Goal: Information Seeking & Learning: Learn about a topic

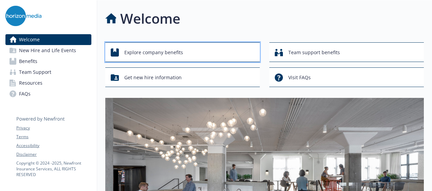
click at [137, 47] on span "Explore company benefits" at bounding box center [153, 52] width 59 height 13
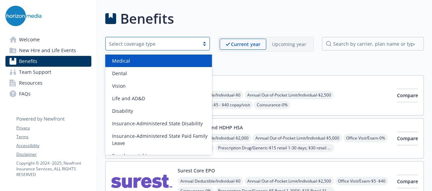
click at [206, 43] on div at bounding box center [204, 43] width 10 height 5
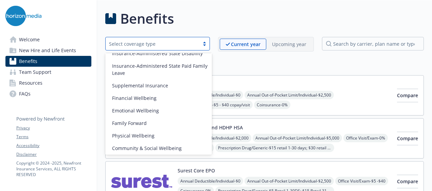
scroll to position [71, 0]
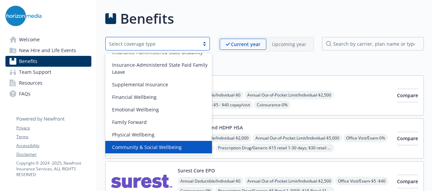
click at [174, 145] on span "Community & Social Wellbeing" at bounding box center [147, 147] width 70 height 7
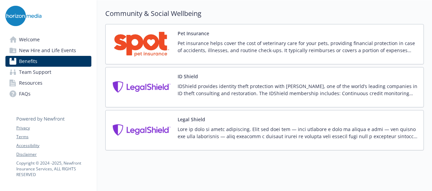
scroll to position [52, 0]
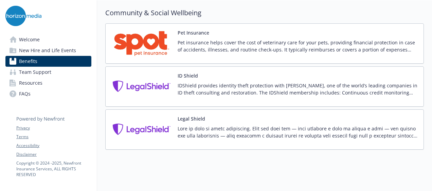
click at [144, 123] on img at bounding box center [141, 129] width 61 height 29
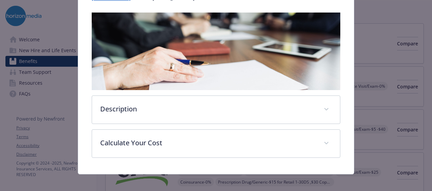
scroll to position [103, 0]
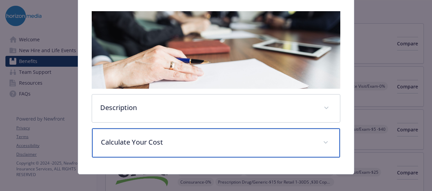
click at [206, 137] on p "Calculate Your Cost" at bounding box center [208, 142] width 214 height 10
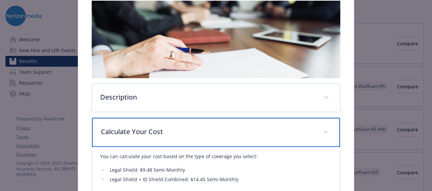
scroll to position [0, 0]
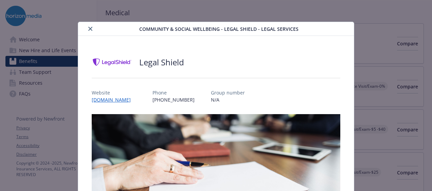
click at [89, 29] on icon "close" at bounding box center [90, 29] width 4 height 4
